Goal: Task Accomplishment & Management: Use online tool/utility

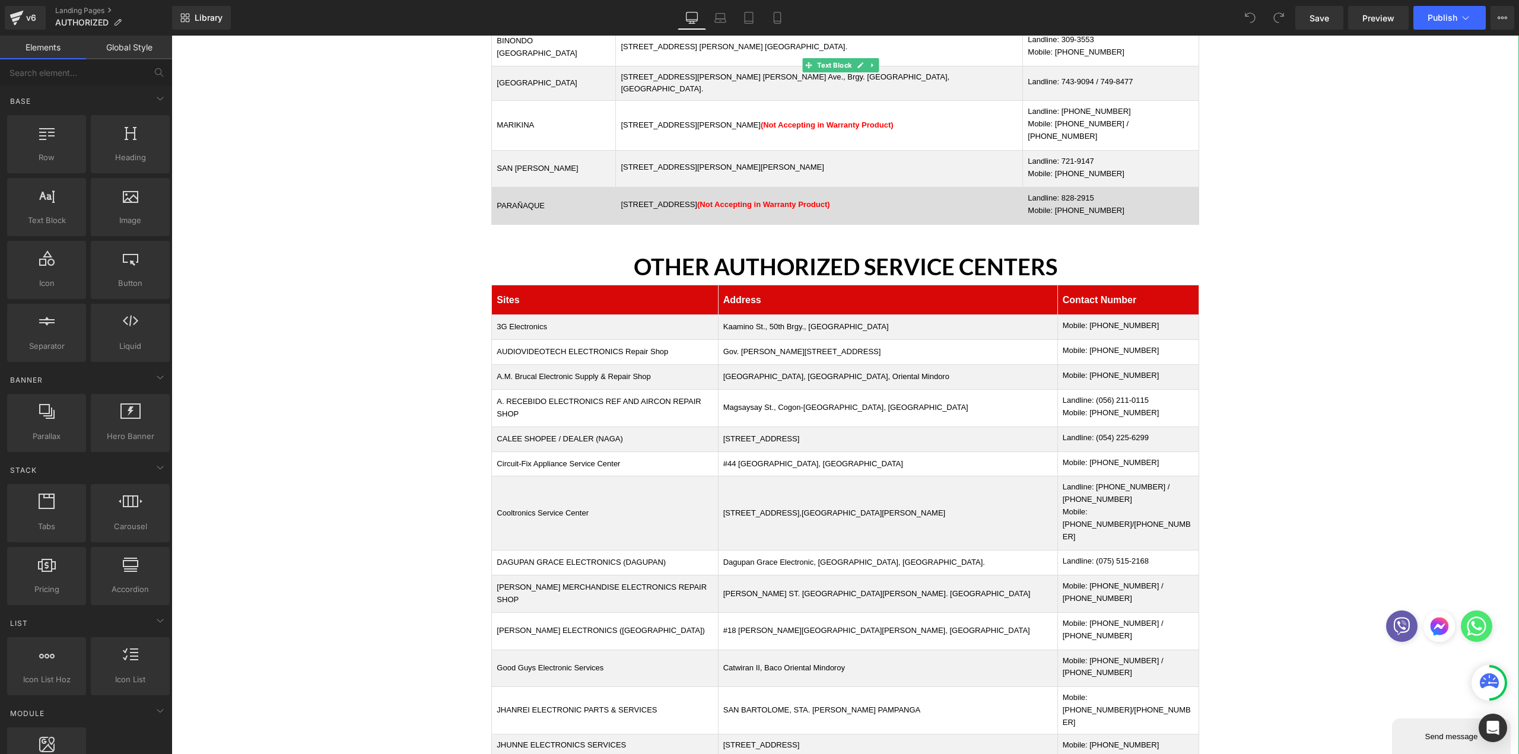
scroll to position [297, 0]
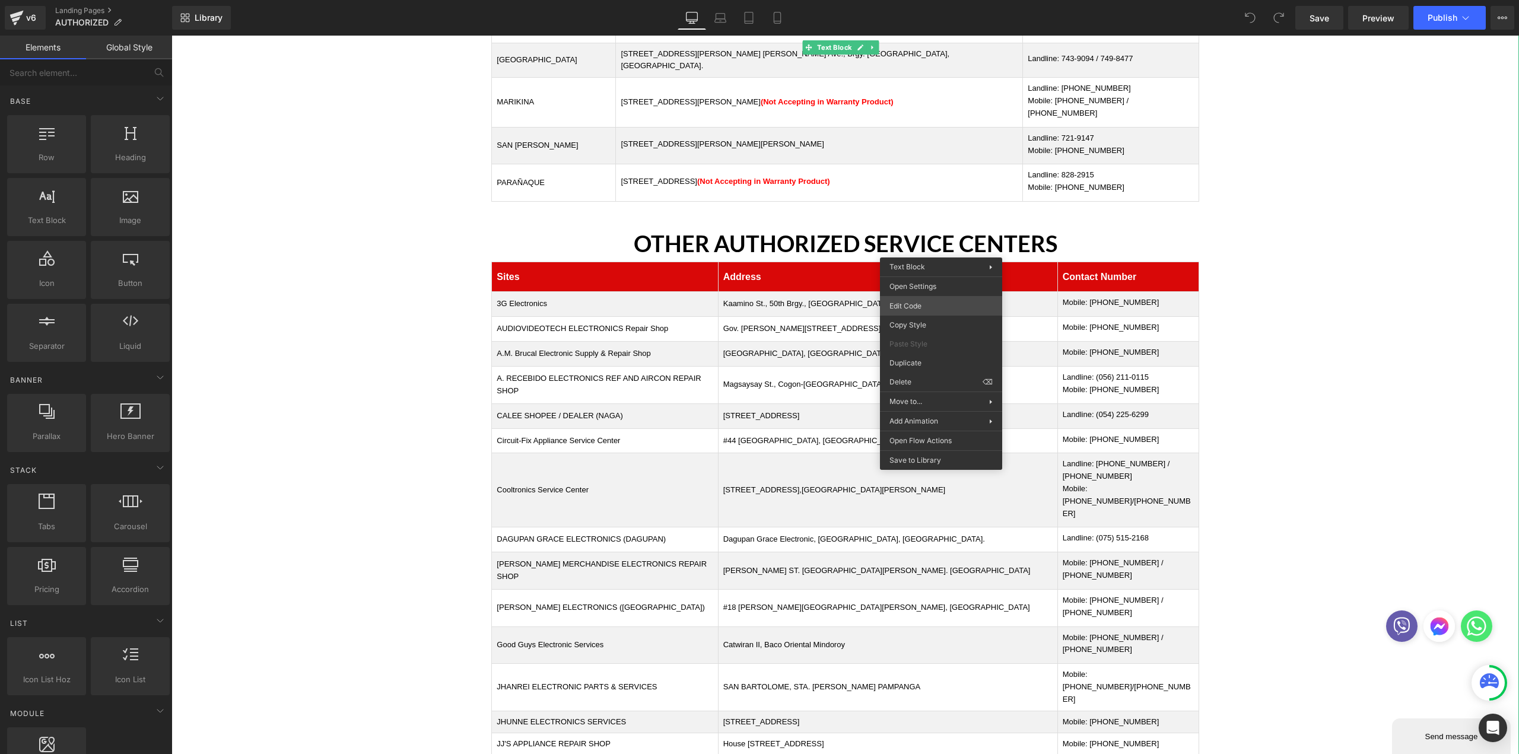
click at [917, 0] on div "You are previewing how the will restyle your page. You can not edit Elements in…" at bounding box center [759, 0] width 1519 height 0
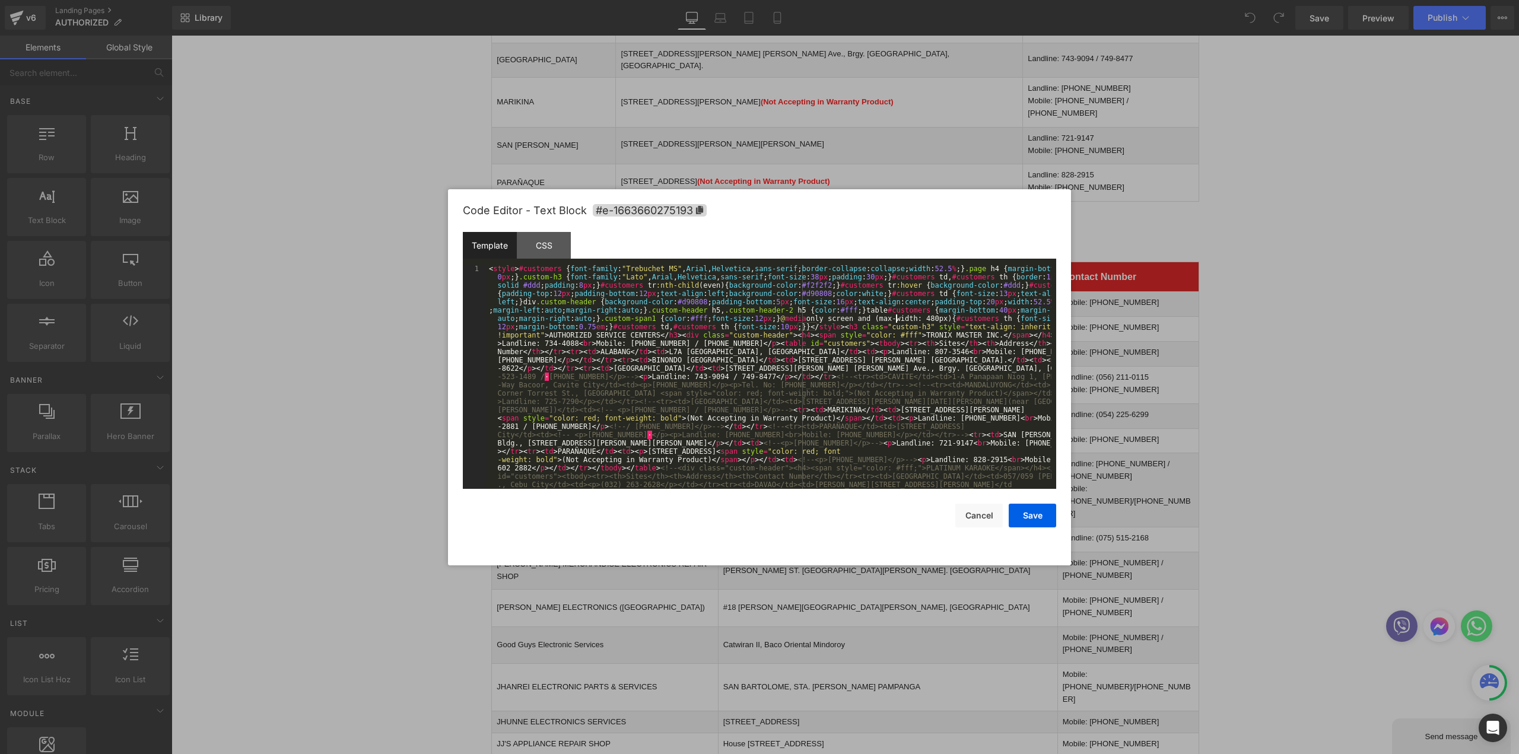
click at [895, 42] on div "< style > #customers { font-family : " Trebuchet MS " , Arial , Helvetica , san…" at bounding box center [940, 24] width 176 height 35
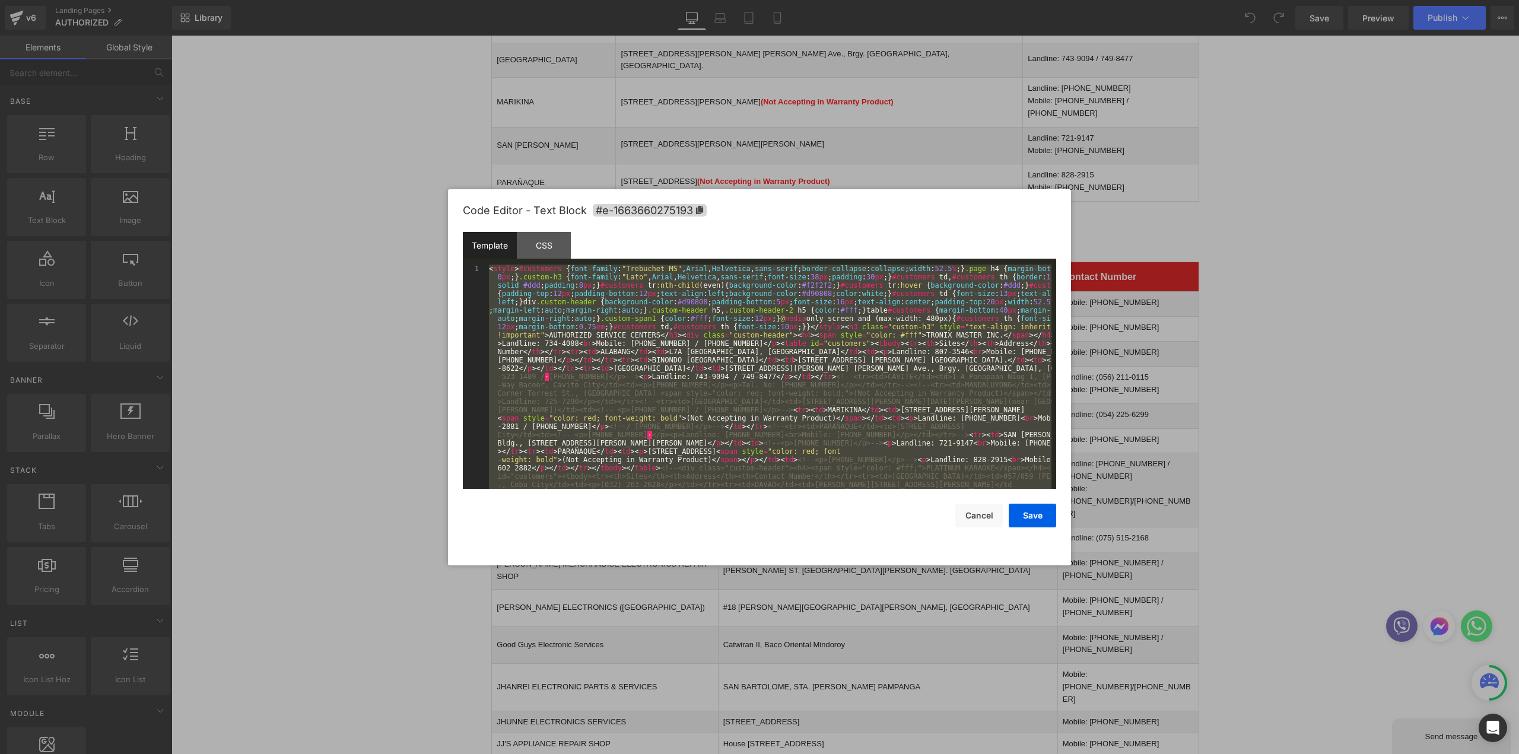
click at [739, 448] on div "< style > #customers { font-family : " Trebuchet MS " , Arial , Helvetica , san…" at bounding box center [769, 377] width 565 height 224
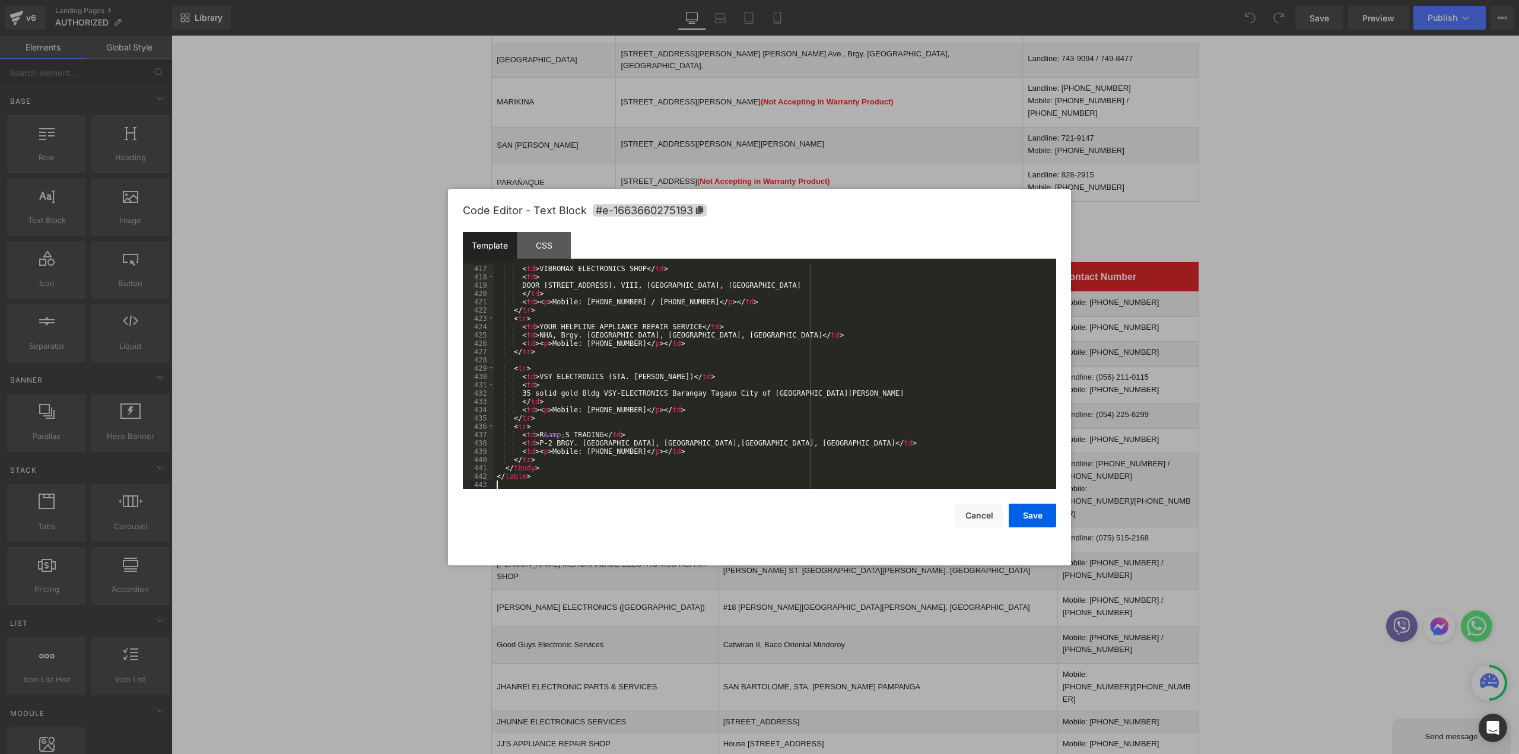
scroll to position [3531, 0]
click at [1036, 510] on button "Save" at bounding box center [1032, 516] width 47 height 24
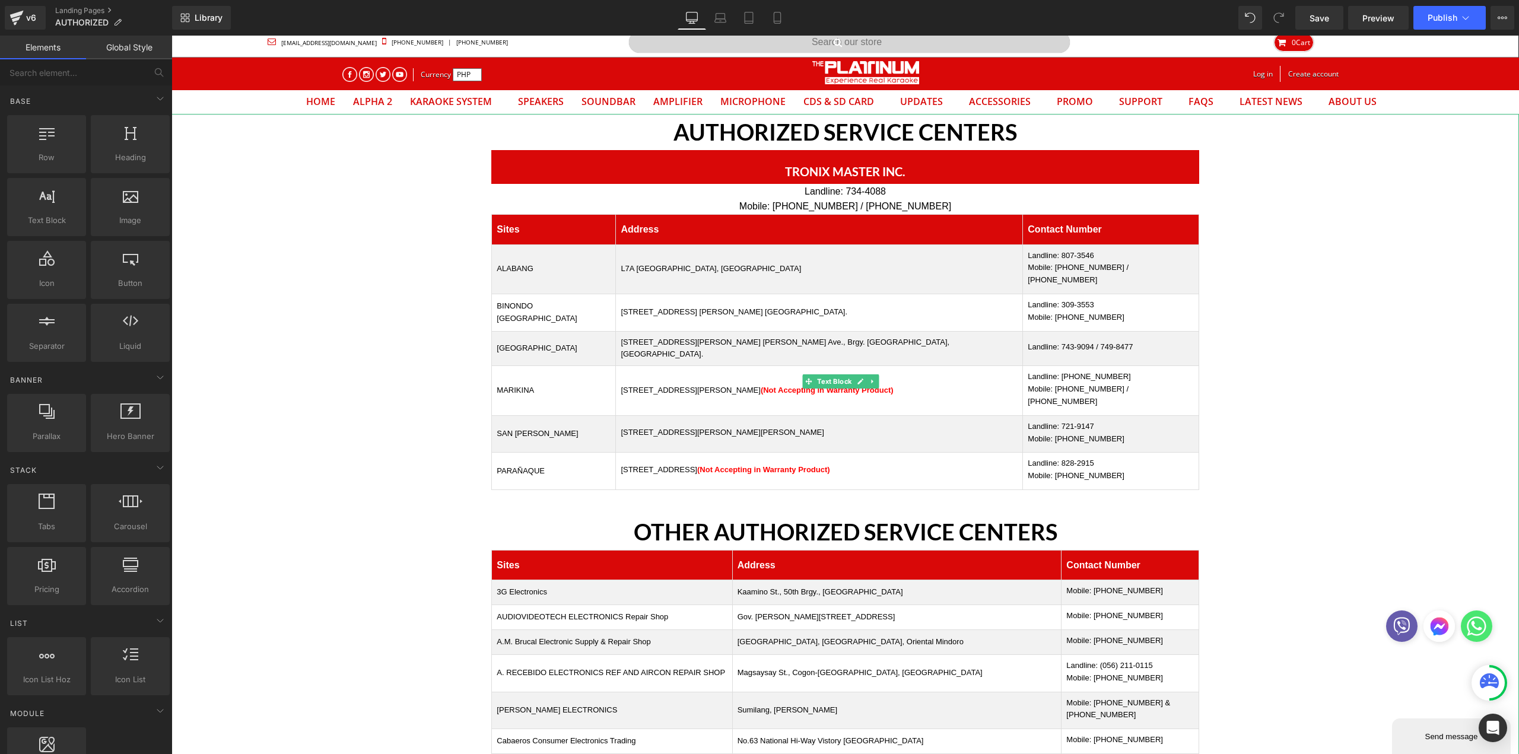
scroll to position [0, 0]
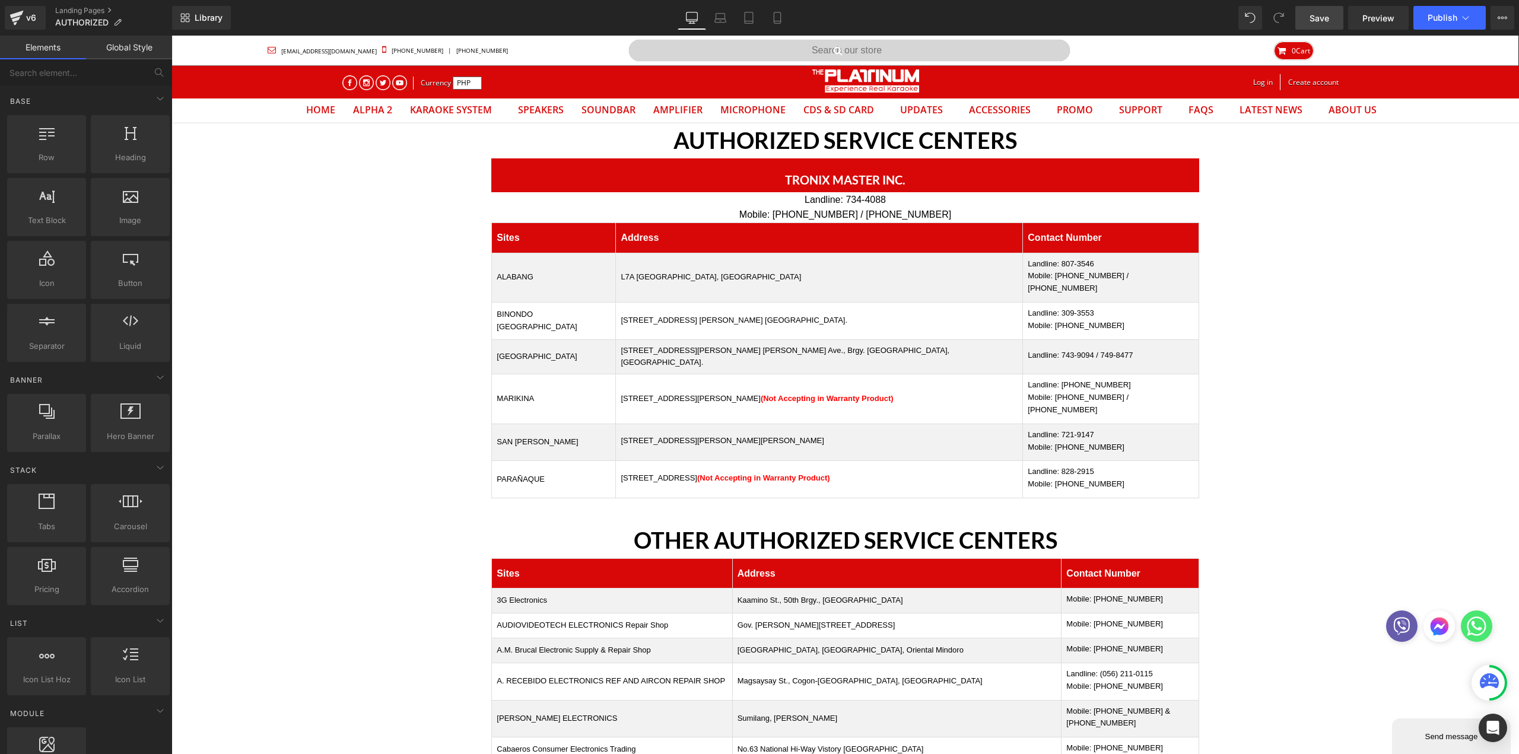
click at [1304, 18] on link "Save" at bounding box center [1320, 18] width 48 height 24
click at [1438, 24] on button "Publish" at bounding box center [1450, 18] width 72 height 24
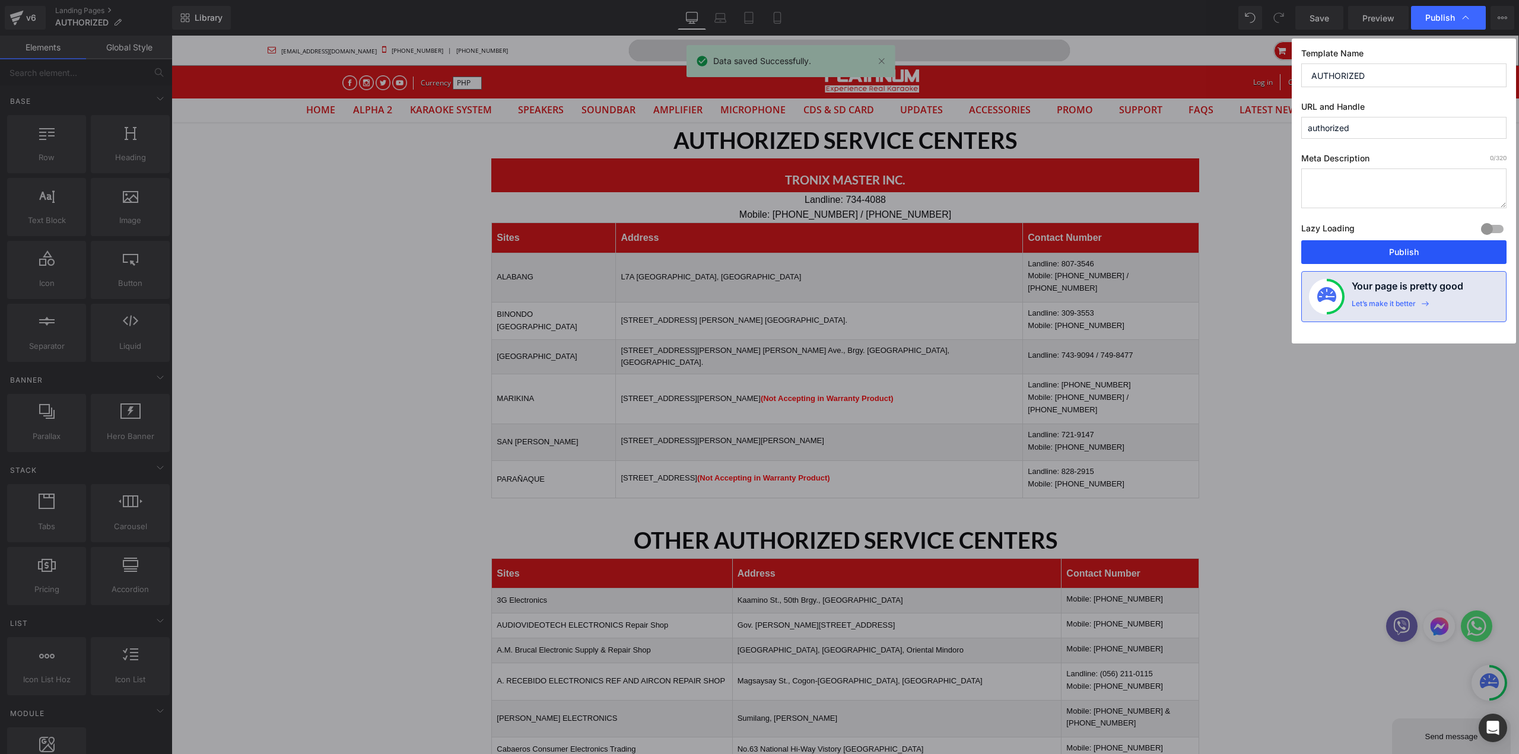
drag, startPoint x: 1385, startPoint y: 256, endPoint x: 575, endPoint y: 278, distance: 809.8
click at [1385, 256] on button "Publish" at bounding box center [1404, 252] width 205 height 24
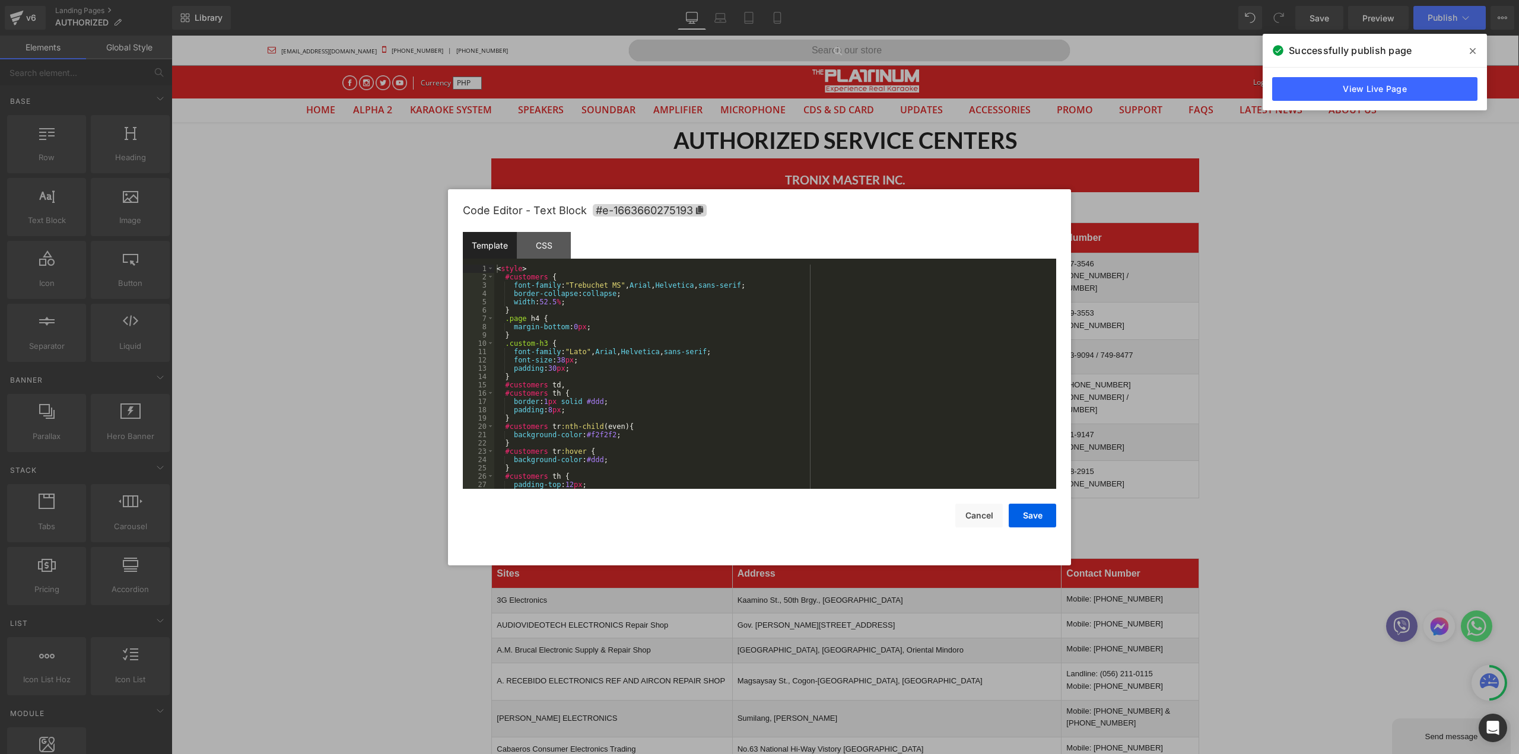
click at [941, 592] on body "You are previewing how the will restyle your page. You can not edit Elements in…" at bounding box center [759, 377] width 1519 height 754
click at [704, 410] on div "< style > #customers { font-family : " Trebuchet MS " , Arial , Helvetica , san…" at bounding box center [772, 385] width 557 height 241
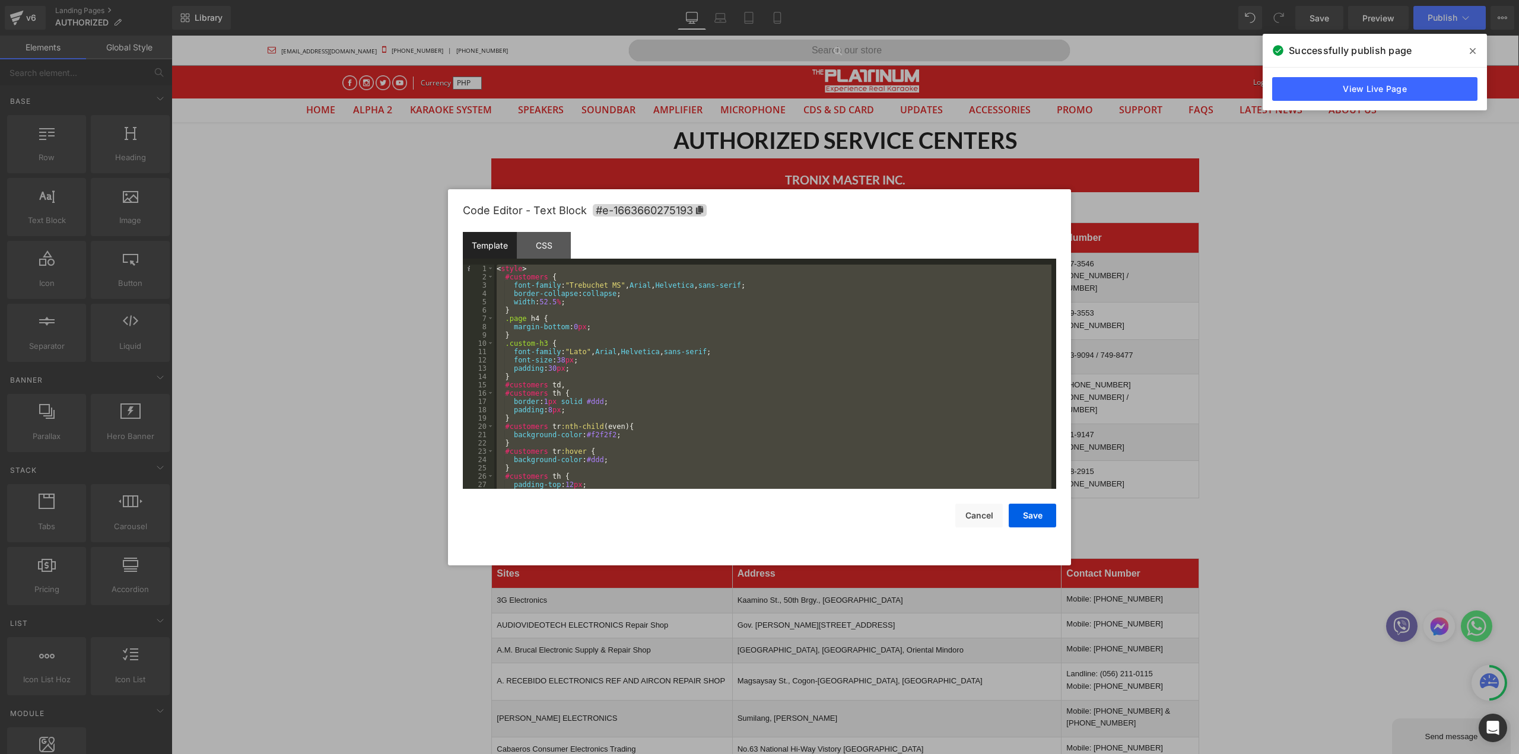
scroll to position [3573, 0]
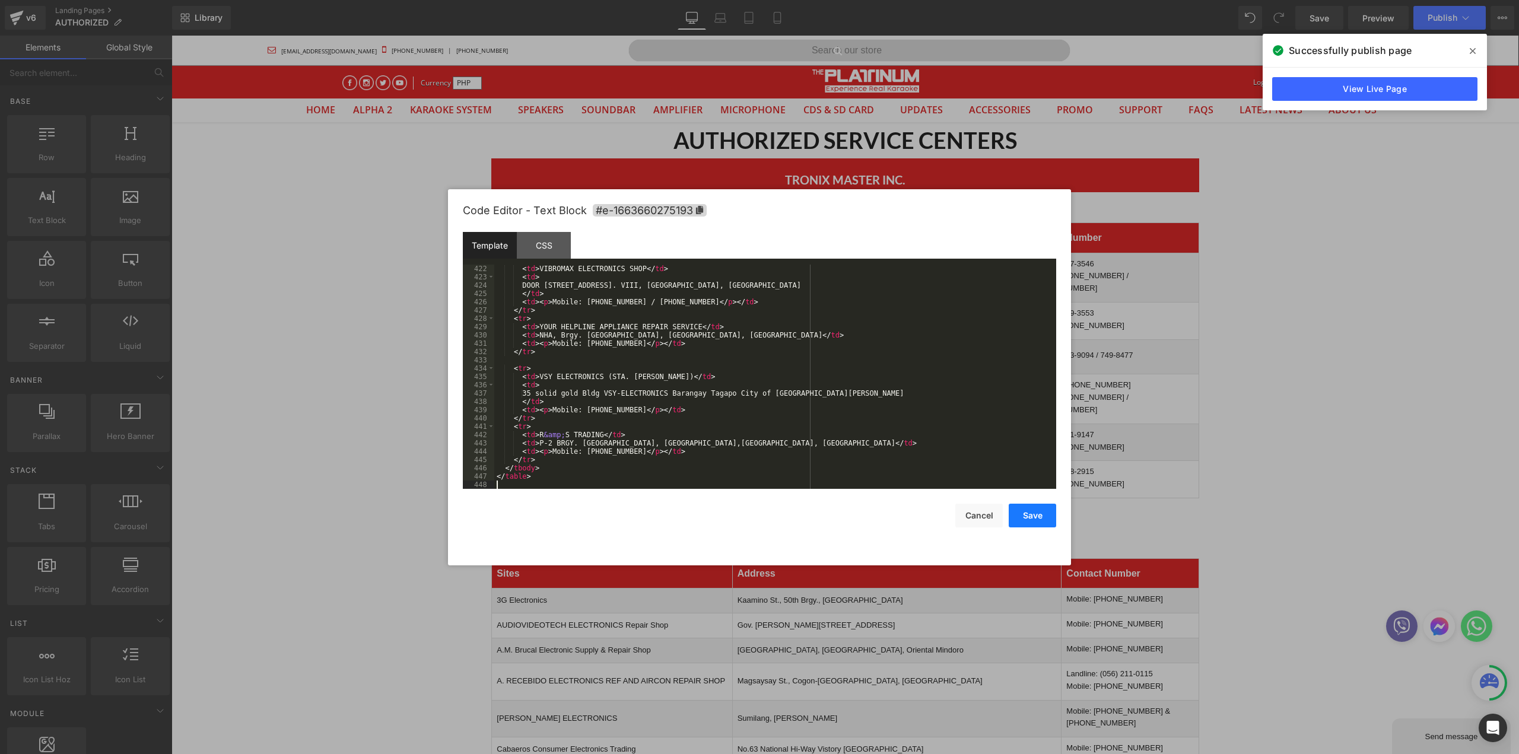
click at [1028, 516] on button "Save" at bounding box center [1032, 516] width 47 height 24
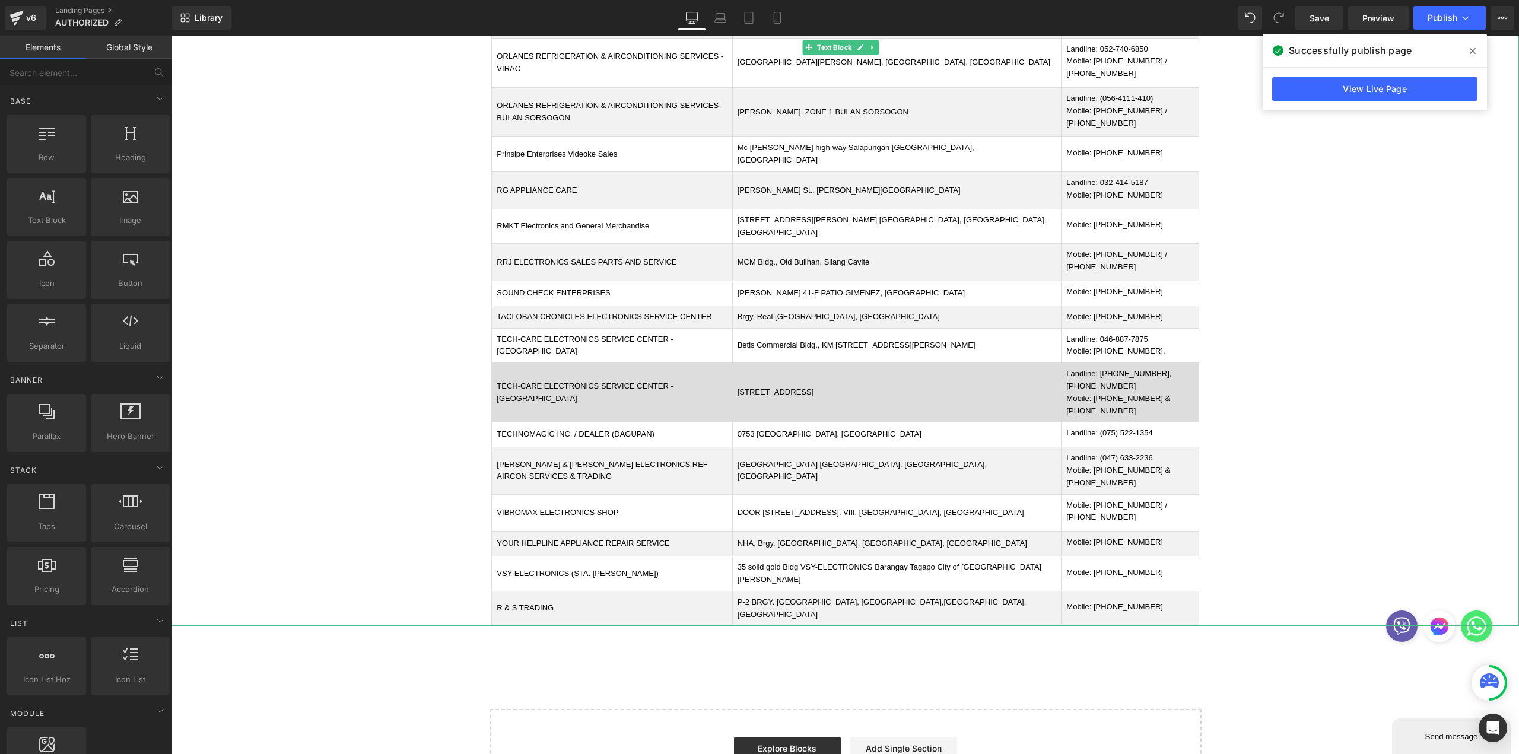
scroll to position [1480, 0]
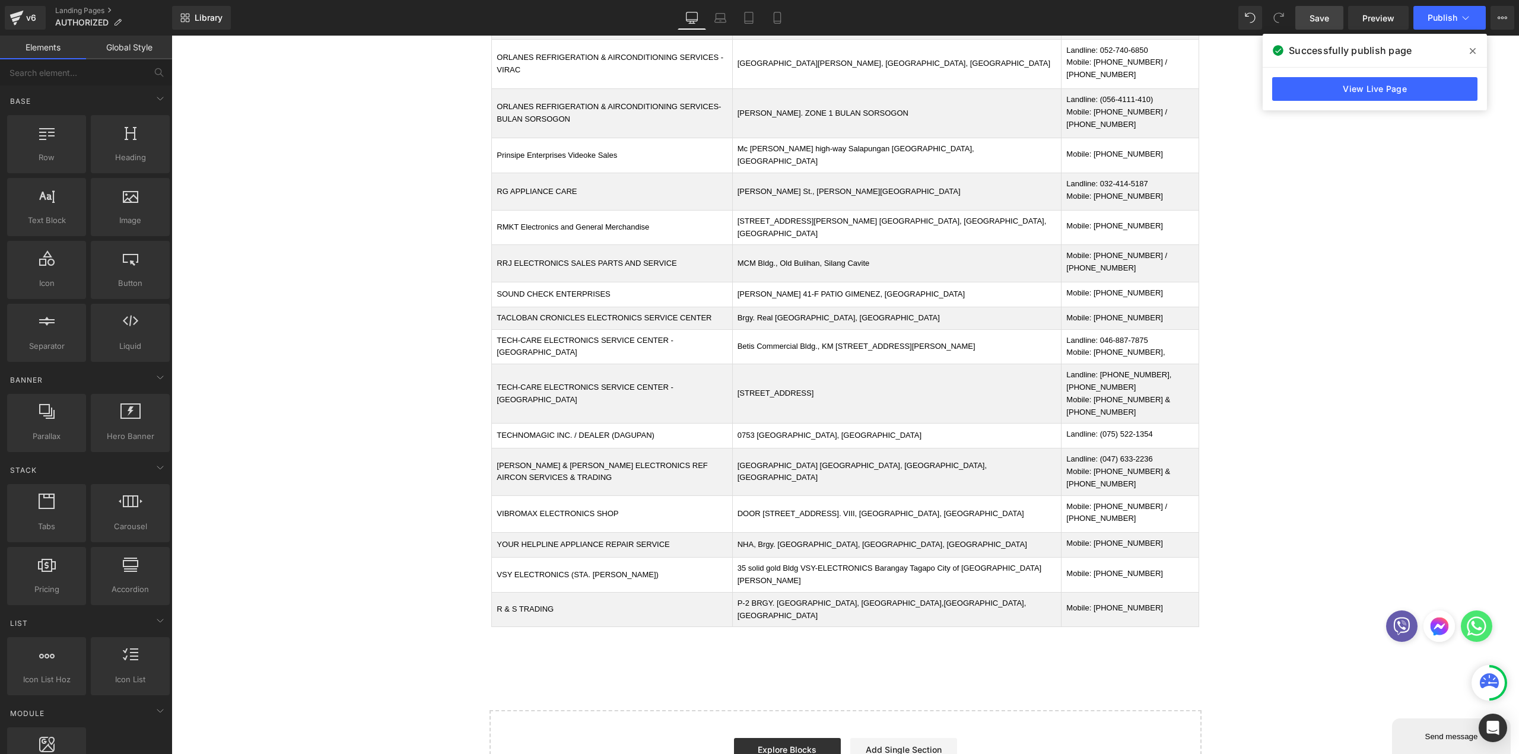
click at [1326, 24] on link "Save" at bounding box center [1320, 18] width 48 height 24
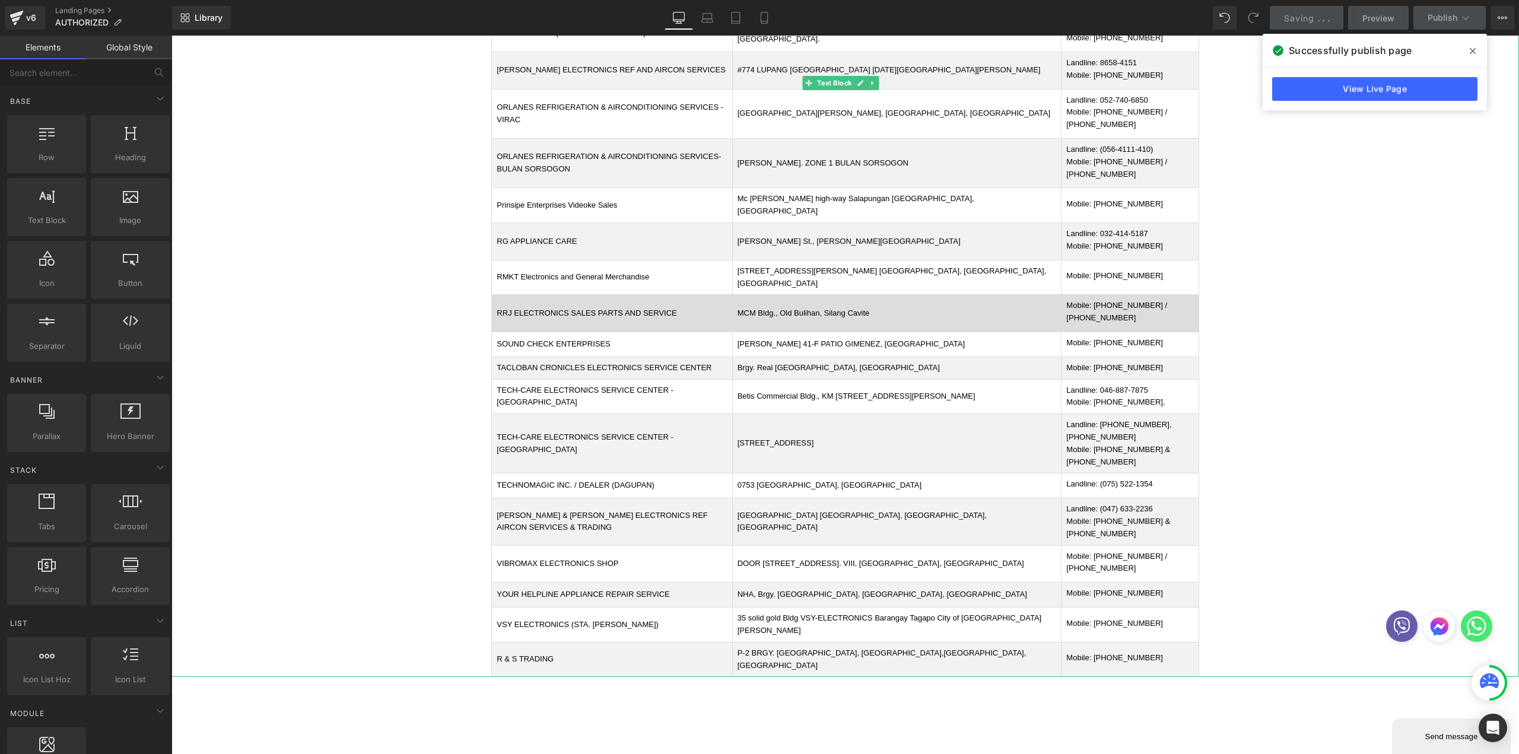
scroll to position [1361, 0]
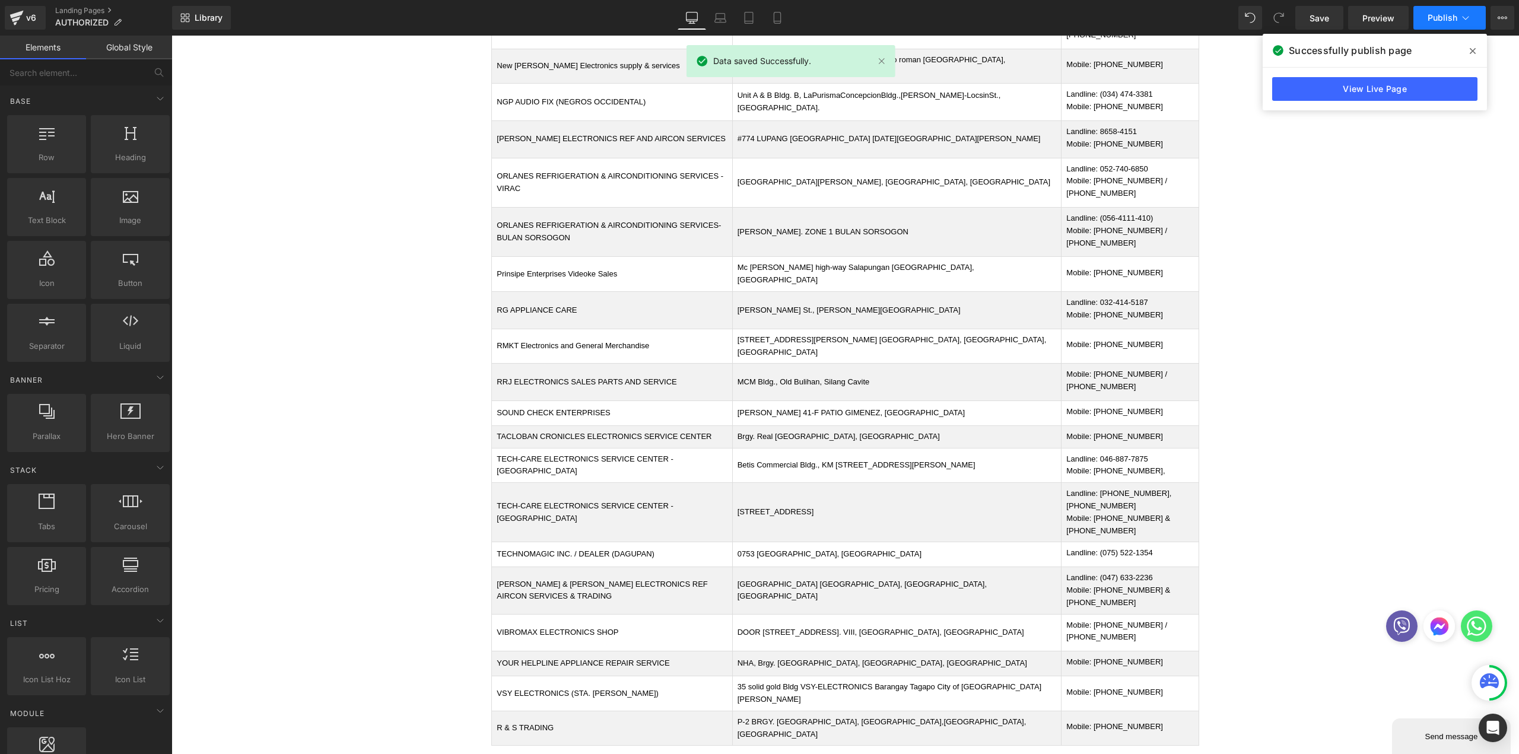
click at [1456, 19] on span "Publish" at bounding box center [1443, 17] width 30 height 9
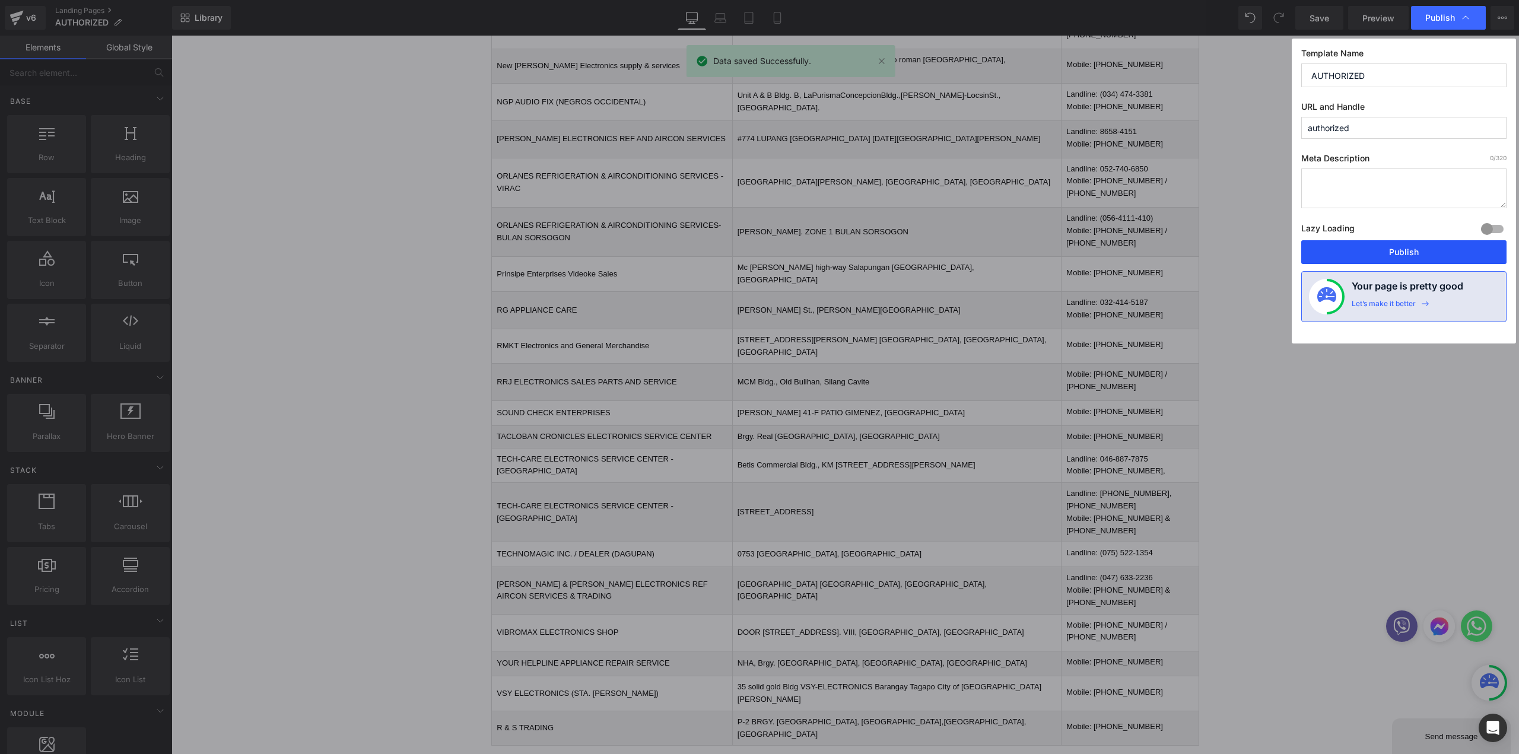
drag, startPoint x: 1350, startPoint y: 247, endPoint x: 407, endPoint y: 380, distance: 953.0
click at [1350, 247] on button "Publish" at bounding box center [1404, 252] width 205 height 24
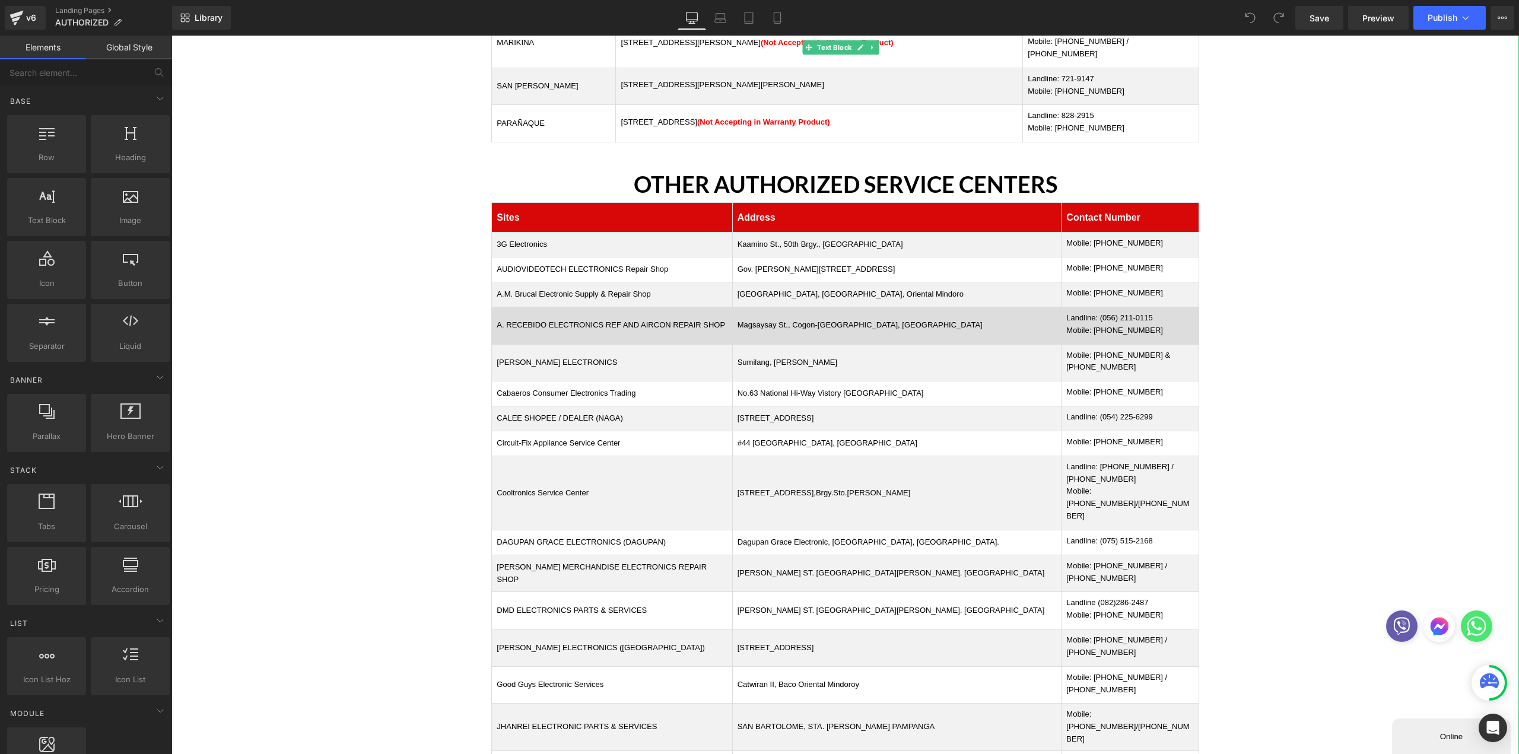
scroll to position [712, 0]
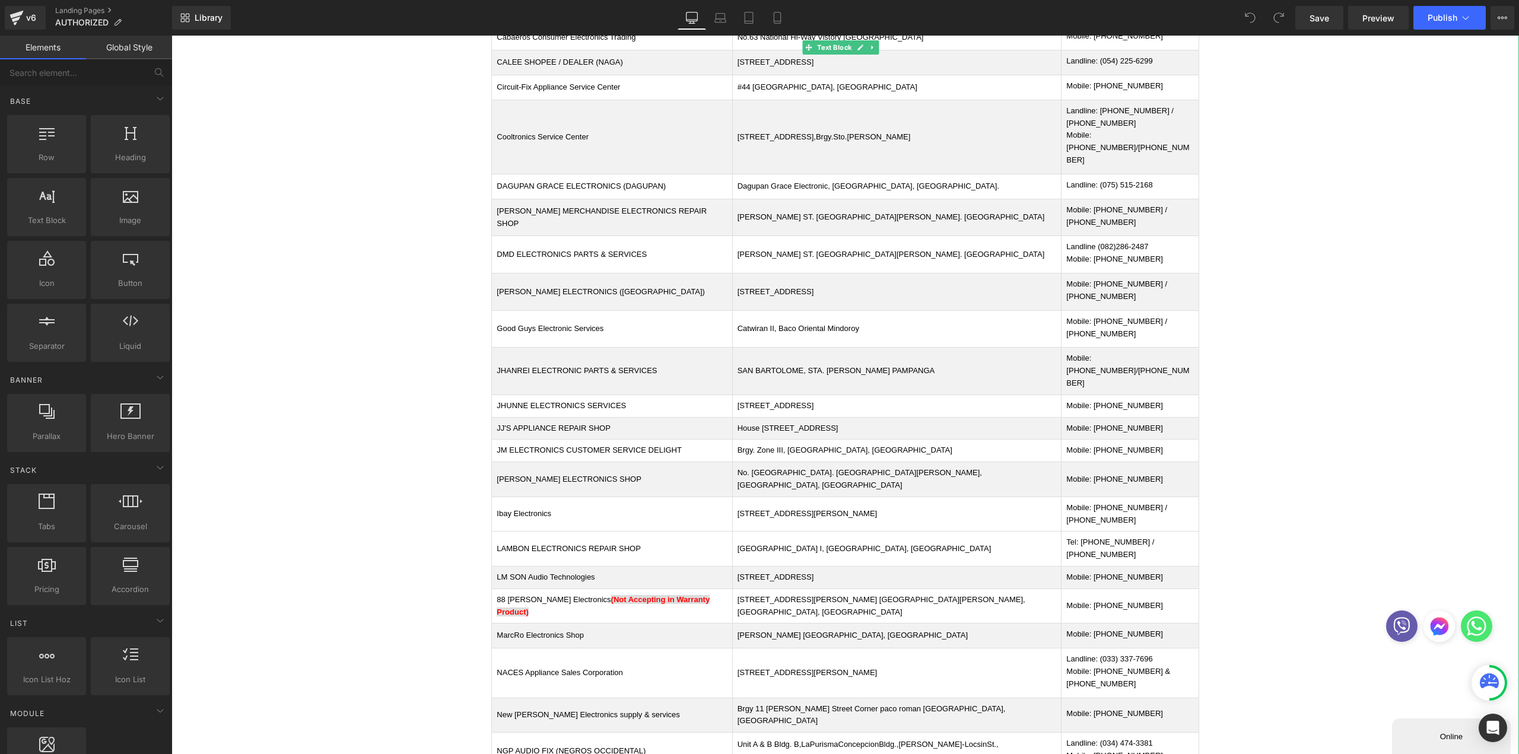
click at [1202, 346] on div "AUTHORIZED SERVICE CENTERS TRONIX MASTER INC. Landline: 734-4088 Mobile: 0997-6…" at bounding box center [846, 402] width 1348 height 1985
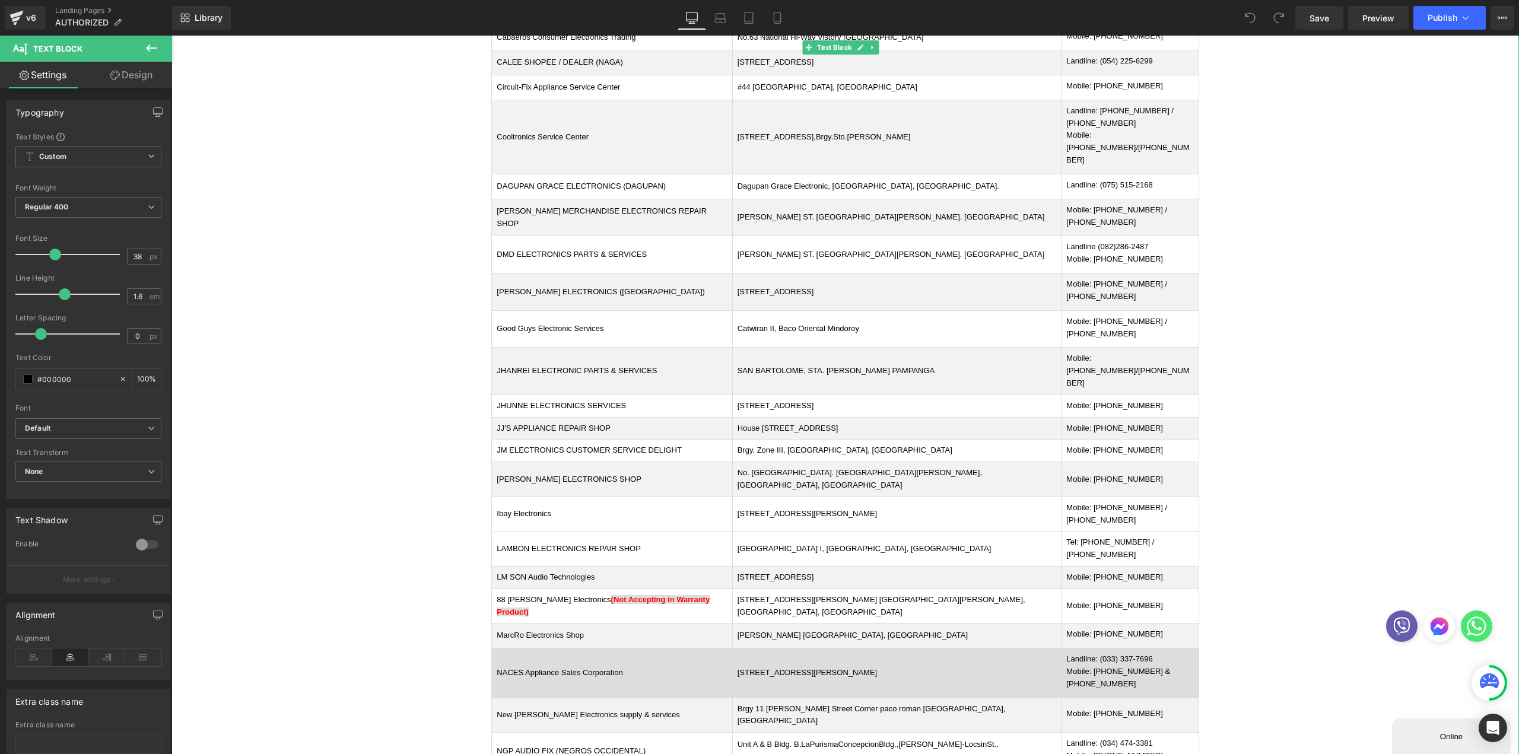
click at [692, 649] on td "NACES Appliance Sales Corporation" at bounding box center [612, 673] width 240 height 49
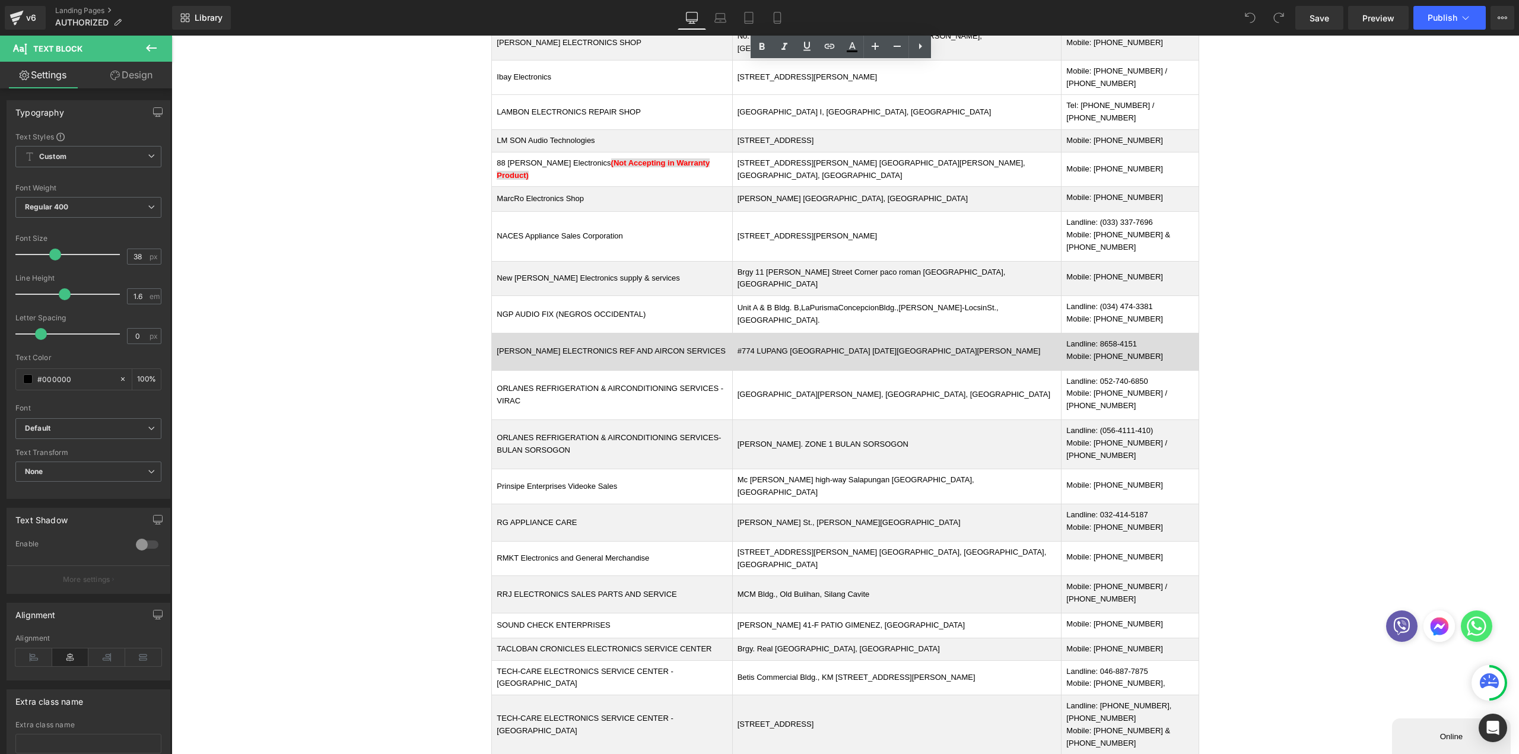
scroll to position [1128, 0]
